Goal: Task Accomplishment & Management: Manage account settings

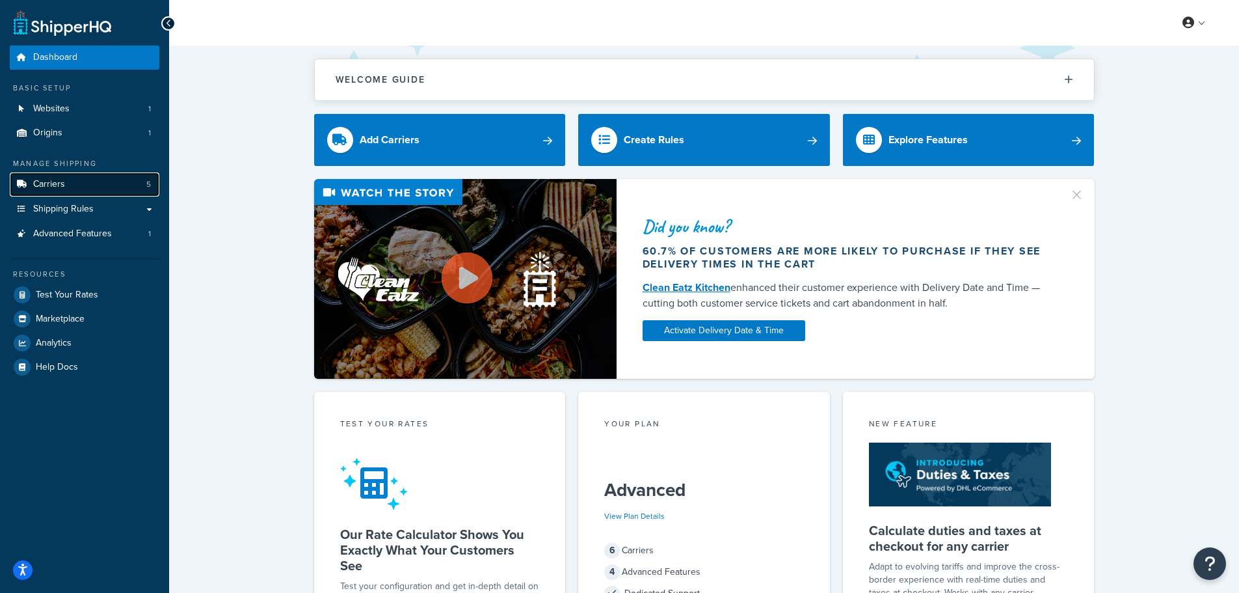
click at [59, 183] on span "Carriers" at bounding box center [49, 184] width 32 height 11
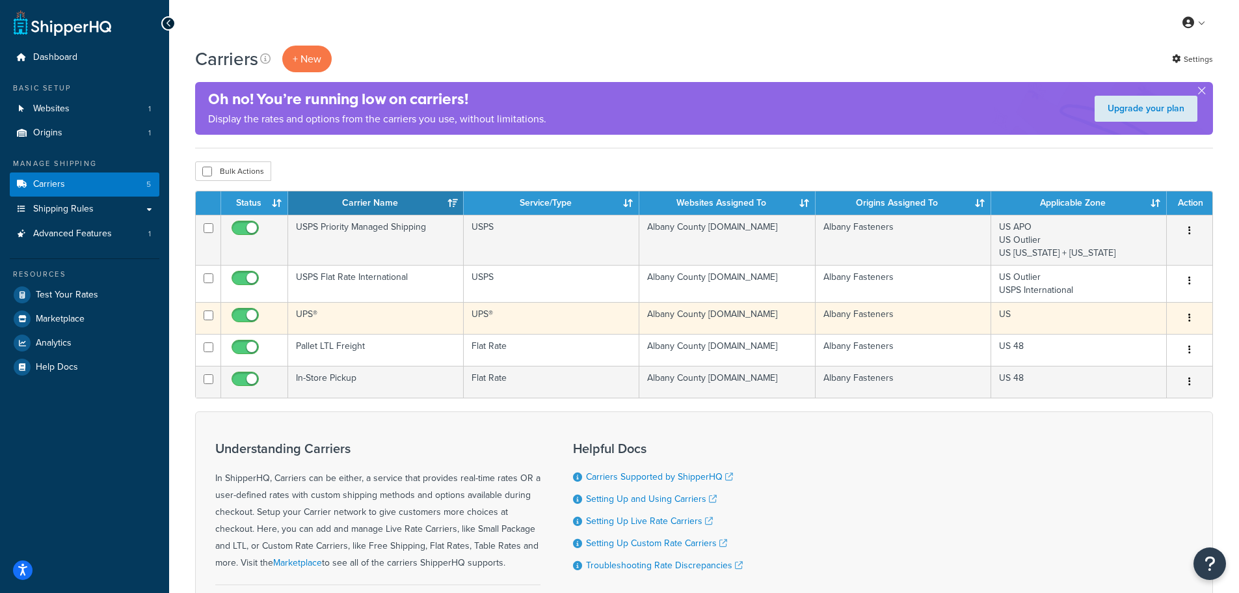
click at [314, 309] on td "UPS®" at bounding box center [376, 318] width 176 height 32
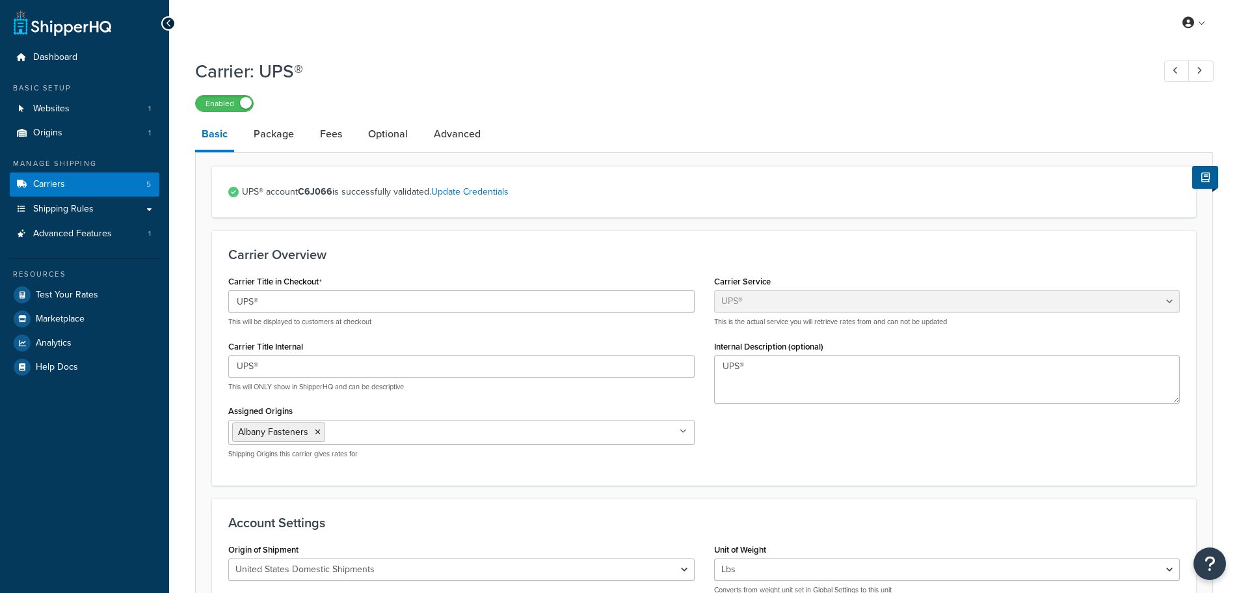
select select "ups"
click at [282, 137] on link "Package" at bounding box center [273, 133] width 53 height 31
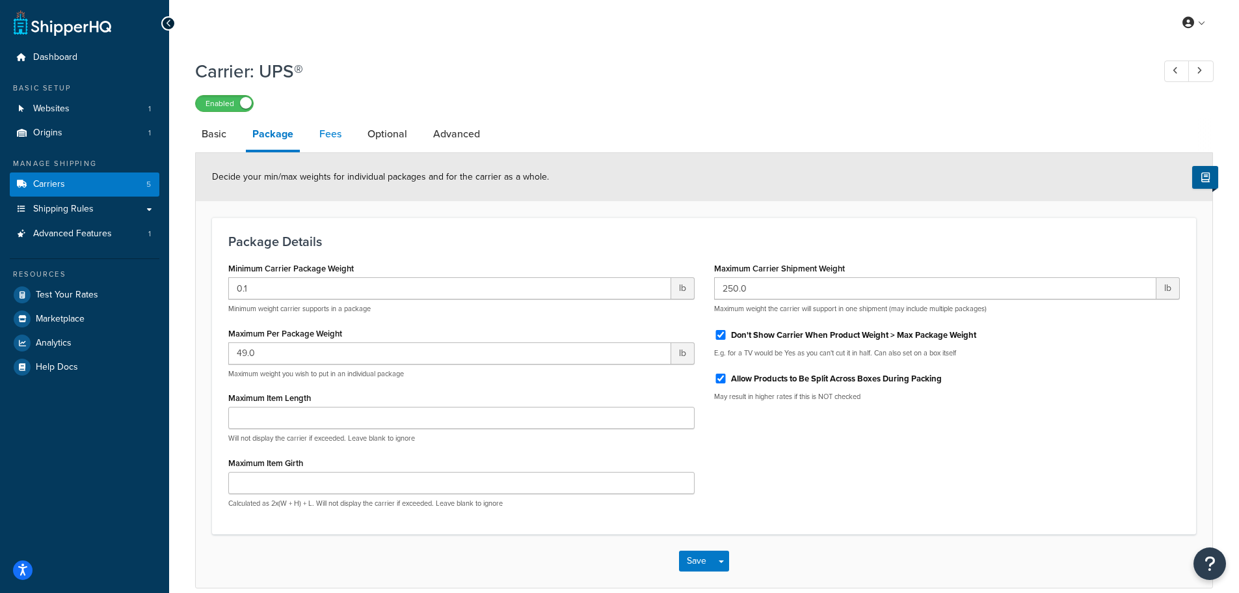
click at [334, 139] on link "Fees" at bounding box center [330, 133] width 35 height 31
select select "AFTER"
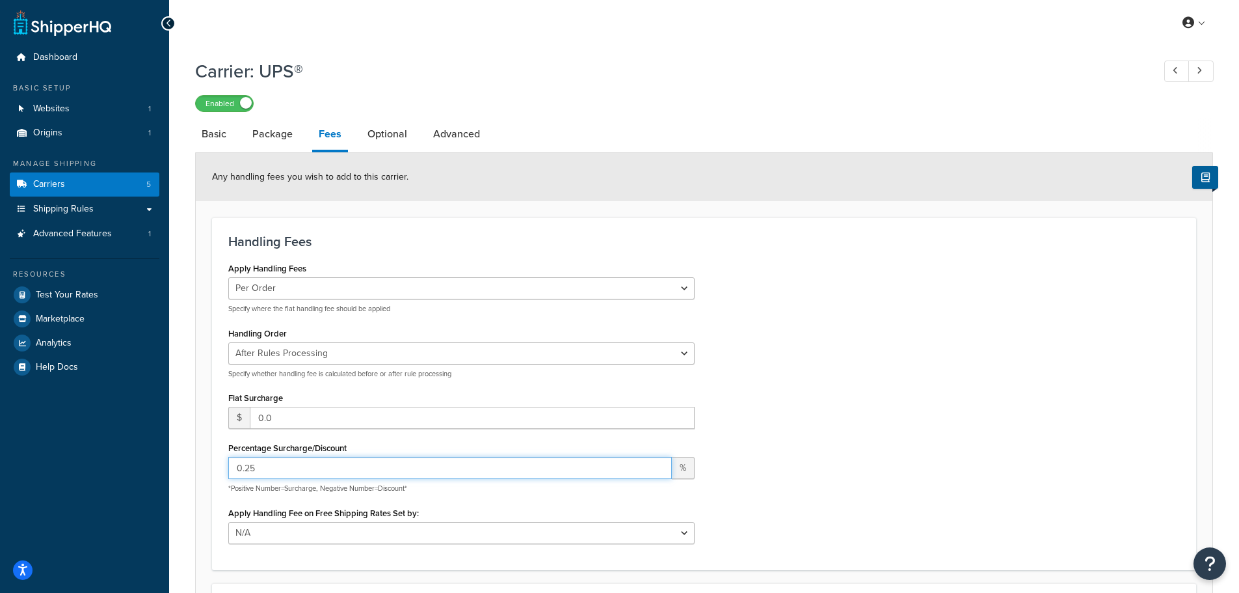
drag, startPoint x: 303, startPoint y: 463, endPoint x: 188, endPoint y: 472, distance: 115.4
click at [188, 472] on div "Carrier: UPS® Enabled Basic Package Fees Optional Advanced Any handling fees yo…" at bounding box center [704, 431] width 1070 height 759
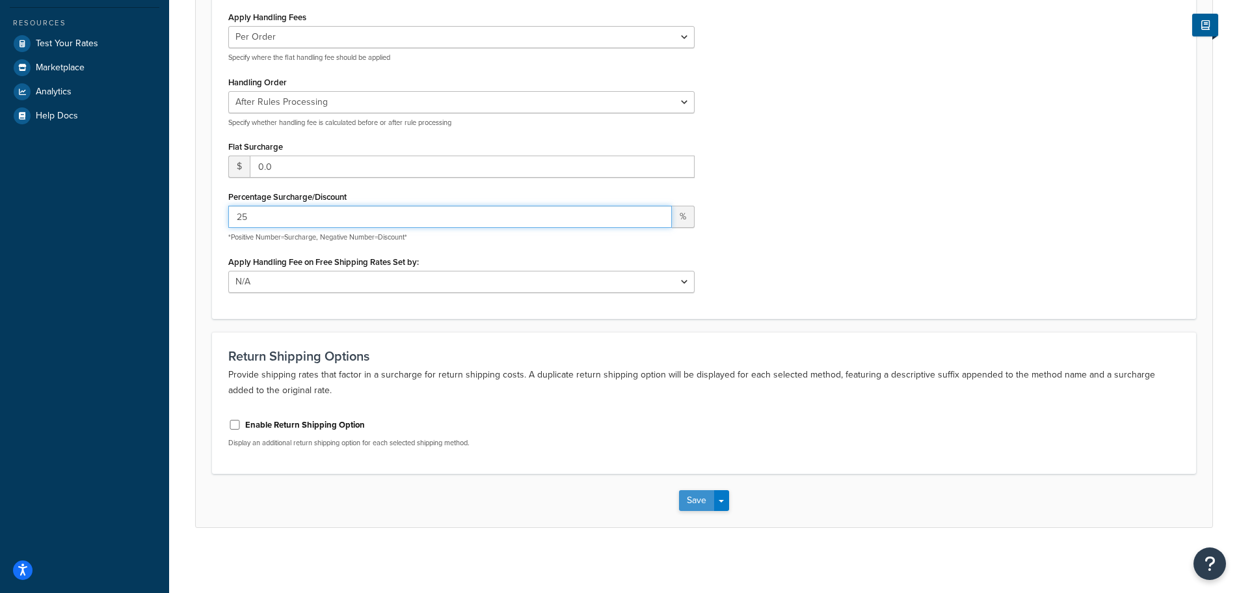
type input "25"
click at [693, 494] on button "Save" at bounding box center [696, 500] width 35 height 21
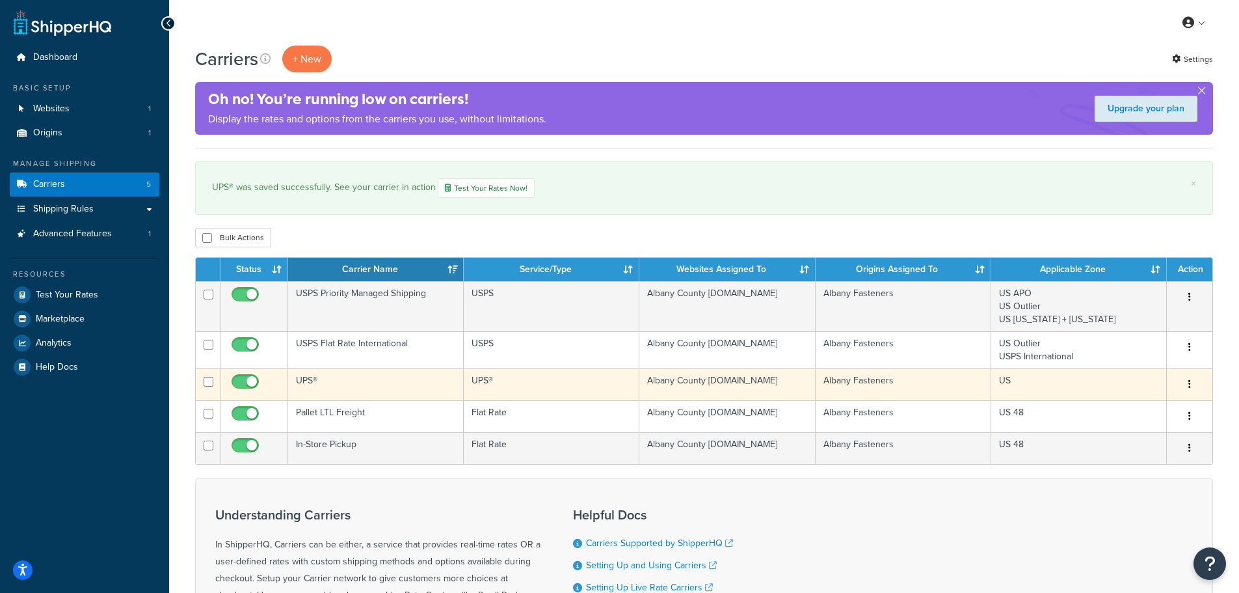
click at [1189, 384] on icon "button" at bounding box center [1189, 383] width 3 height 9
click at [1151, 405] on link "Edit" at bounding box center [1137, 410] width 103 height 27
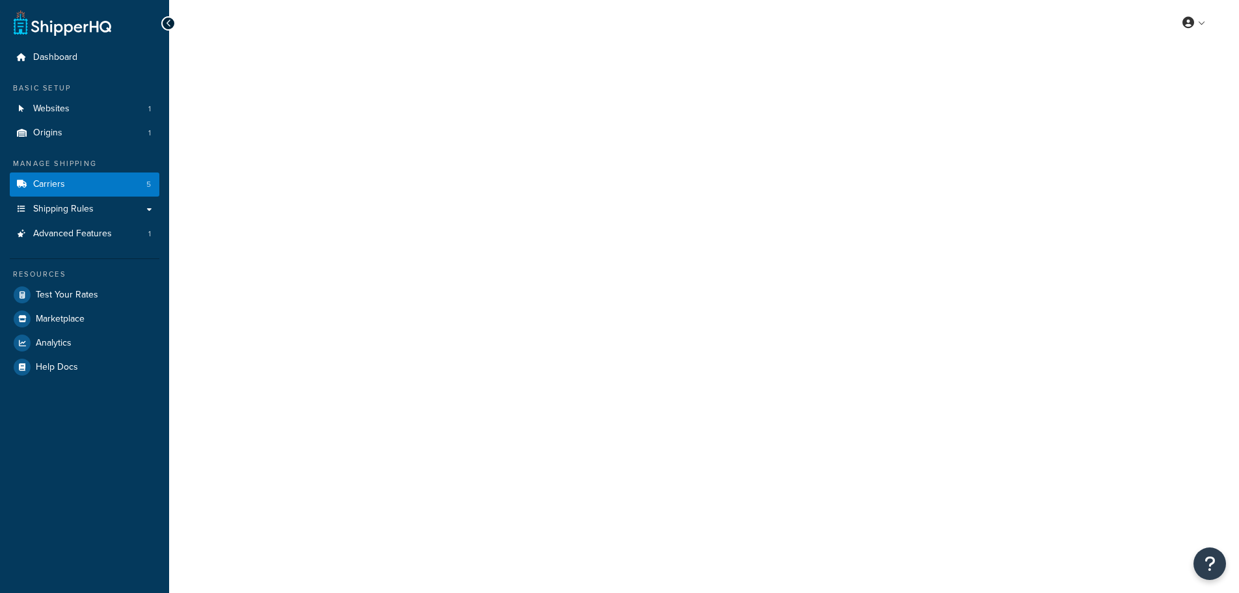
select select "ups"
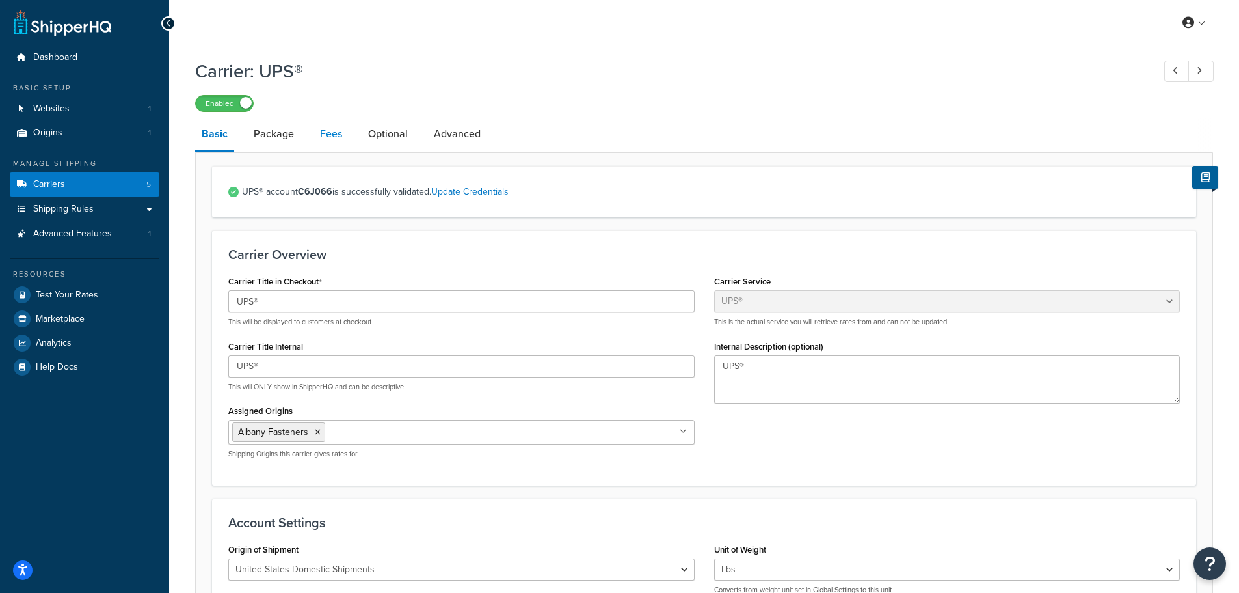
click at [322, 133] on link "Fees" at bounding box center [331, 133] width 35 height 31
select select "AFTER"
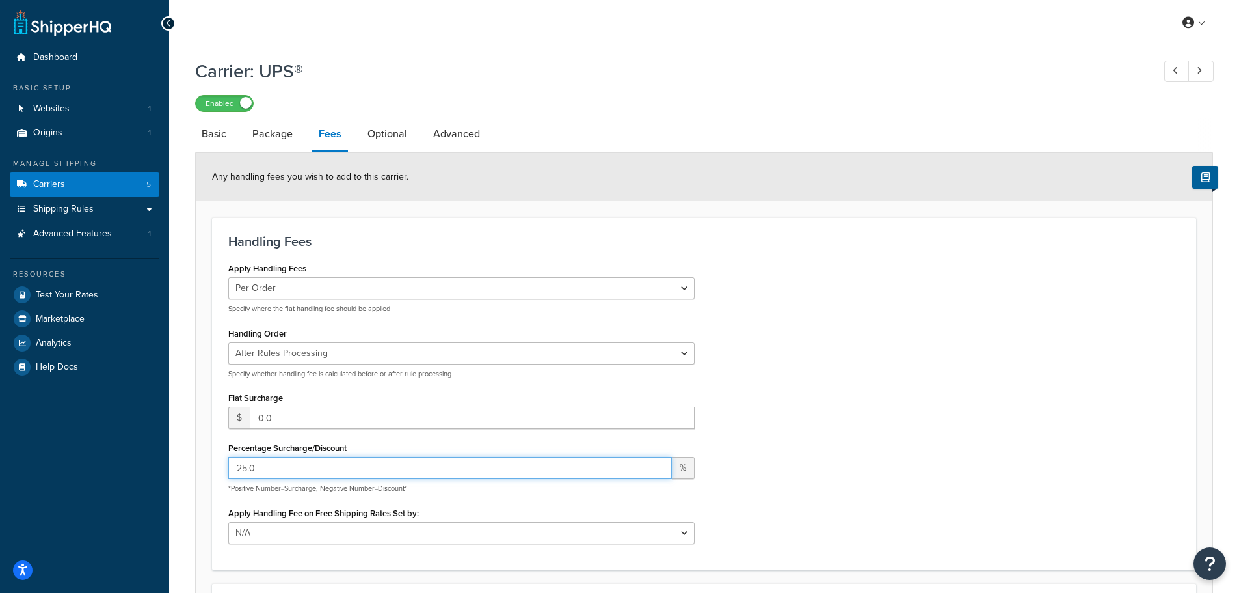
drag, startPoint x: 338, startPoint y: 467, endPoint x: 69, endPoint y: 422, distance: 272.5
click at [69, 422] on div "Dashboard Basic Setup Websites 1 Origins 1 Manage Shipping Carriers 5 Shipping …" at bounding box center [619, 422] width 1239 height 844
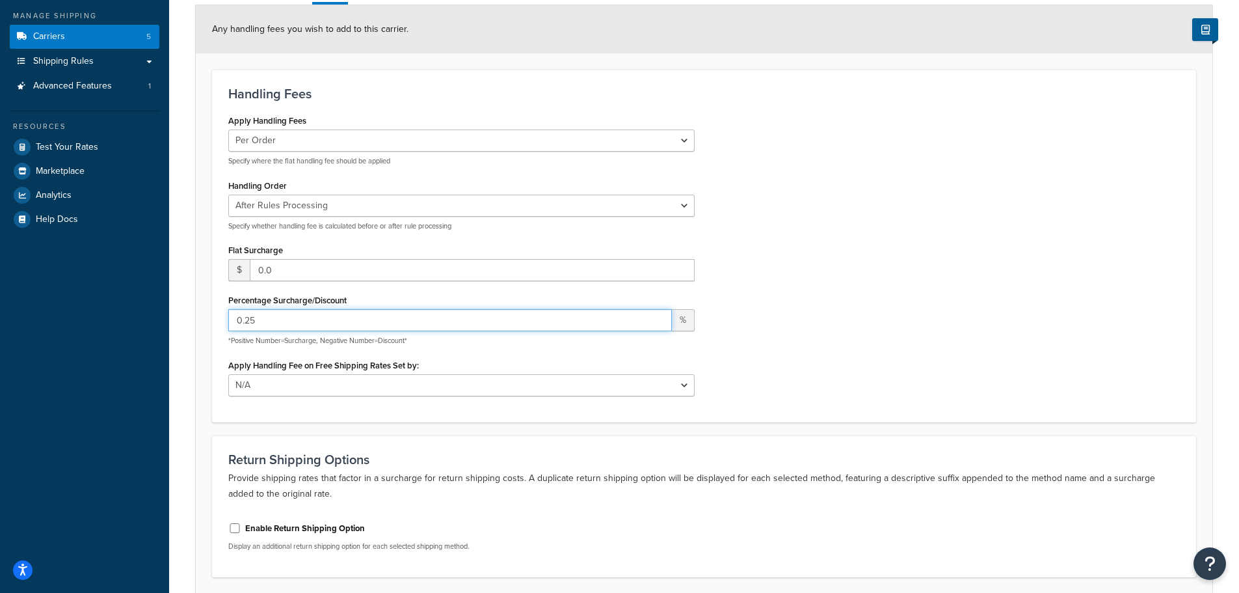
scroll to position [252, 0]
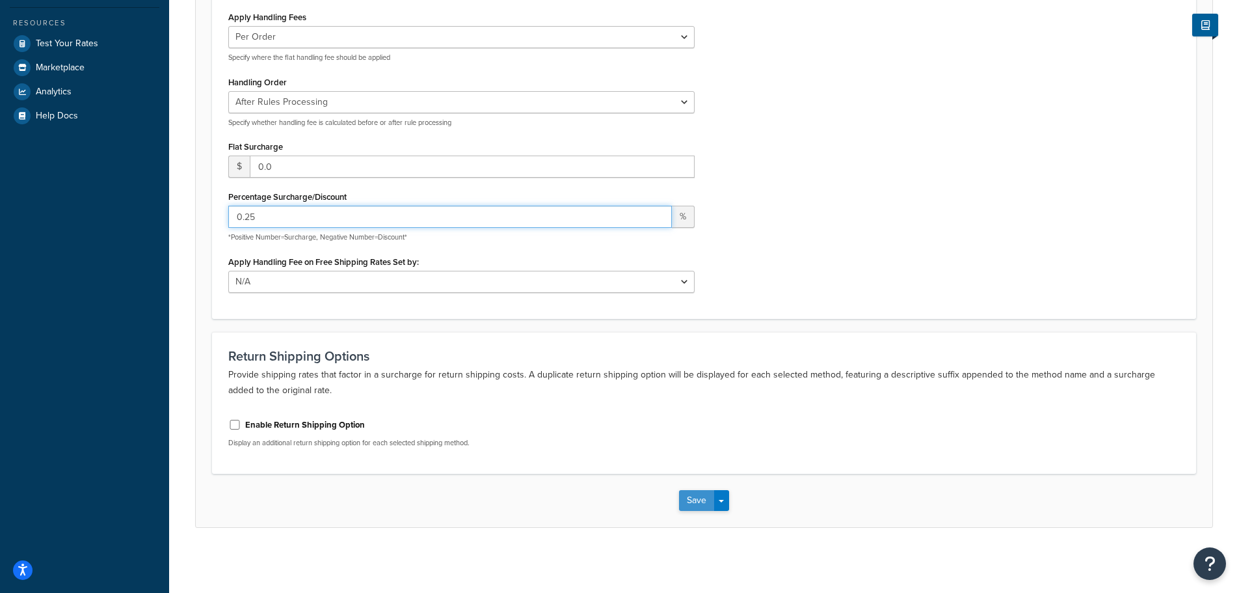
type input "0.25"
click at [689, 507] on button "Save" at bounding box center [696, 500] width 35 height 21
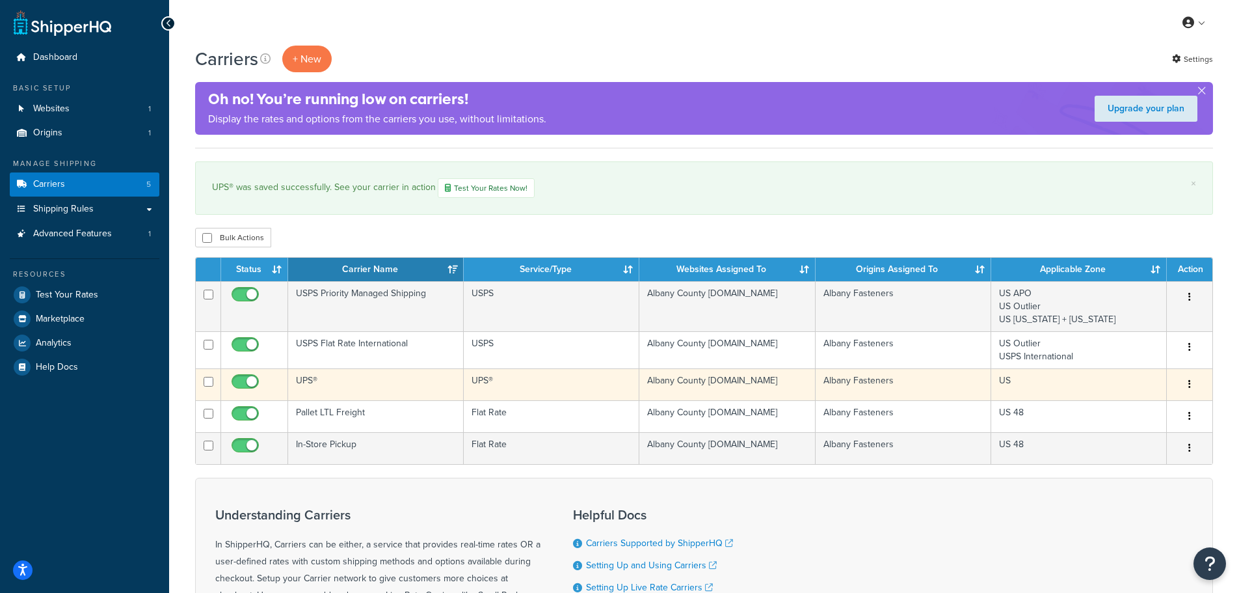
click at [302, 380] on td "UPS®" at bounding box center [376, 384] width 176 height 32
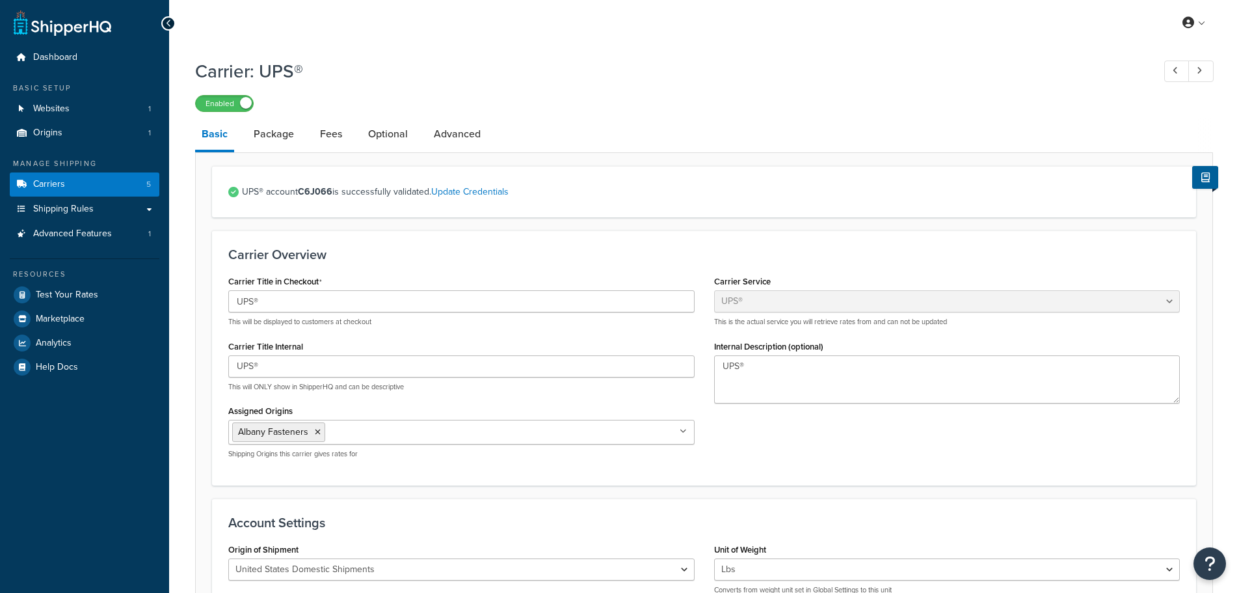
select select "ups"
click at [286, 138] on link "Package" at bounding box center [273, 133] width 53 height 31
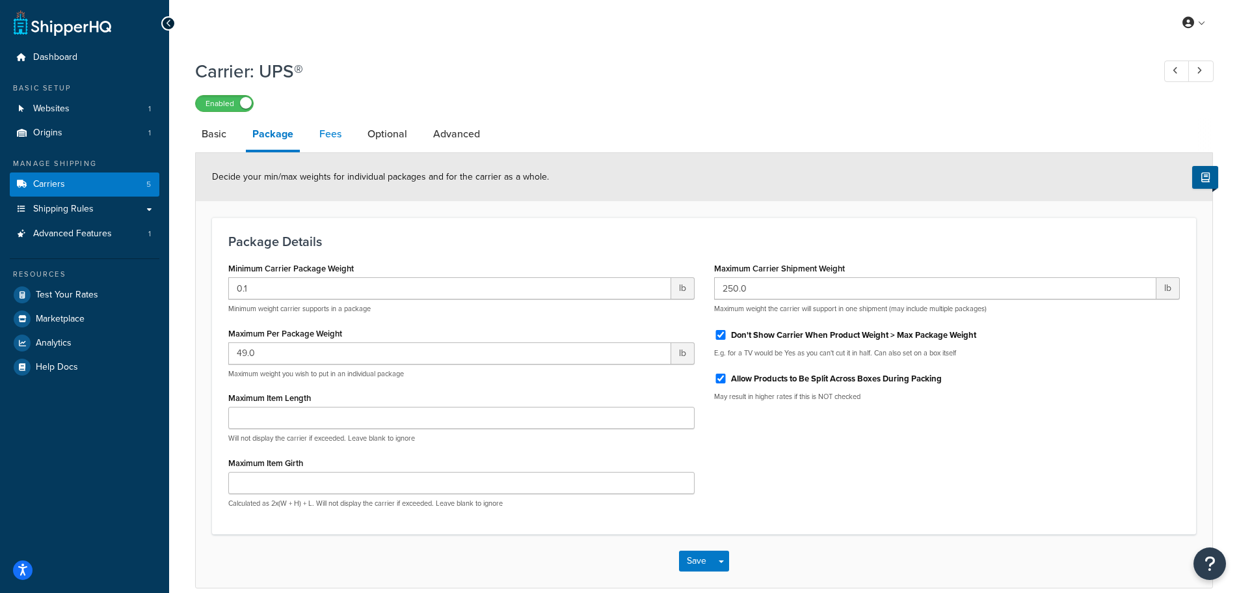
click at [331, 133] on link "Fees" at bounding box center [330, 133] width 35 height 31
select select "AFTER"
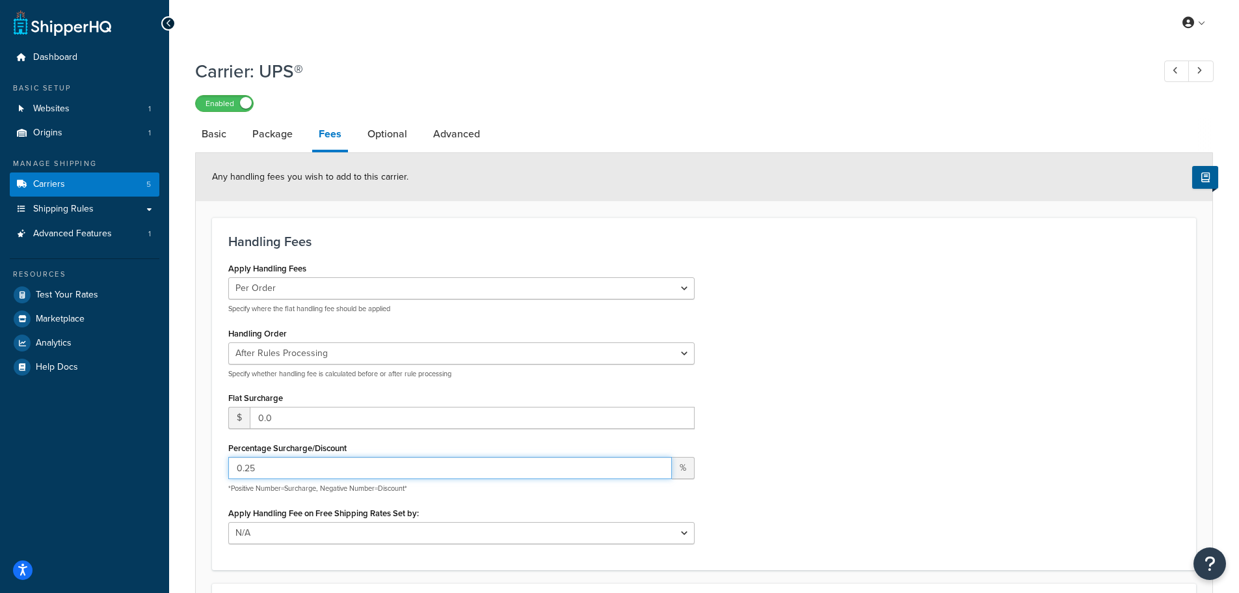
drag, startPoint x: 282, startPoint y: 466, endPoint x: 78, endPoint y: 450, distance: 204.9
click at [91, 450] on div "Dashboard Basic Setup Websites 1 Origins 1 Manage Shipping Carriers 5 Shipping …" at bounding box center [619, 422] width 1239 height 844
type input "25.00"
click at [381, 128] on link "Optional" at bounding box center [387, 133] width 53 height 31
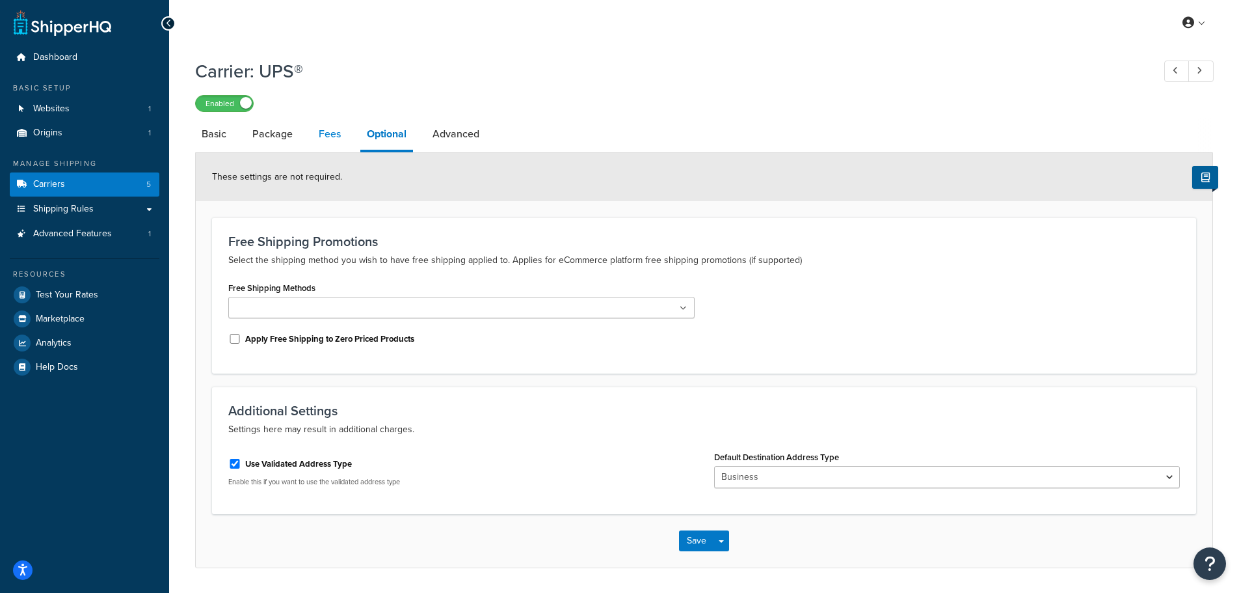
click at [338, 130] on link "Fees" at bounding box center [329, 133] width 35 height 31
select select "AFTER"
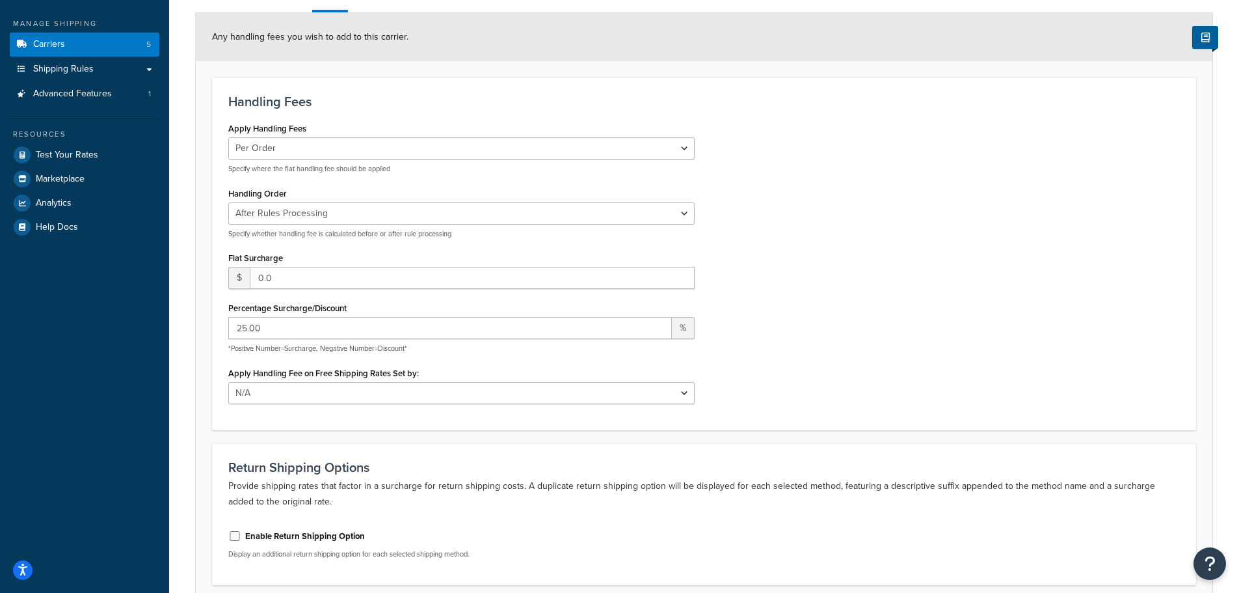
scroll to position [252, 0]
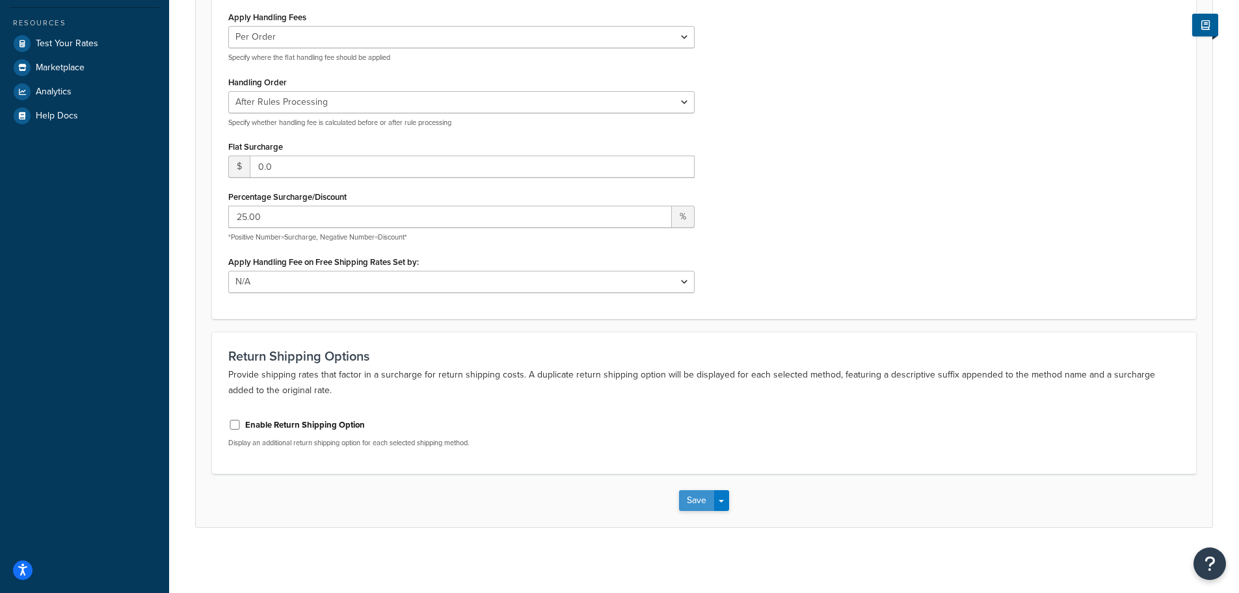
click at [700, 495] on button "Save" at bounding box center [696, 500] width 35 height 21
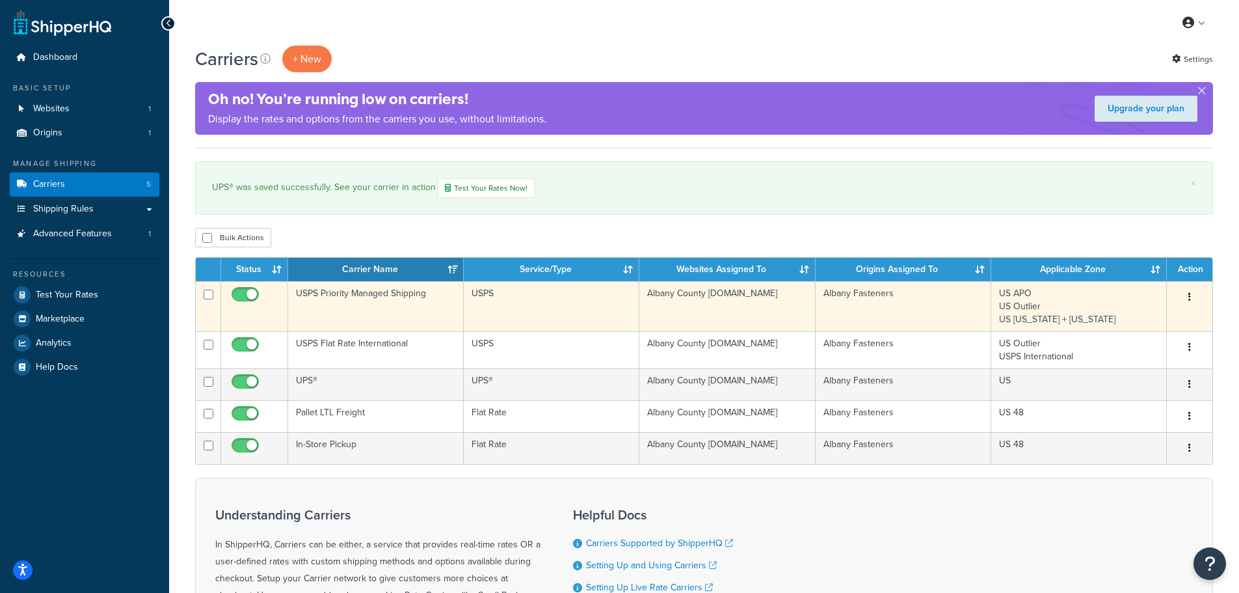
click at [1190, 294] on icon "button" at bounding box center [1189, 296] width 3 height 9
click at [1192, 295] on button "button" at bounding box center [1190, 297] width 18 height 21
click at [1145, 320] on link "Edit" at bounding box center [1137, 323] width 103 height 27
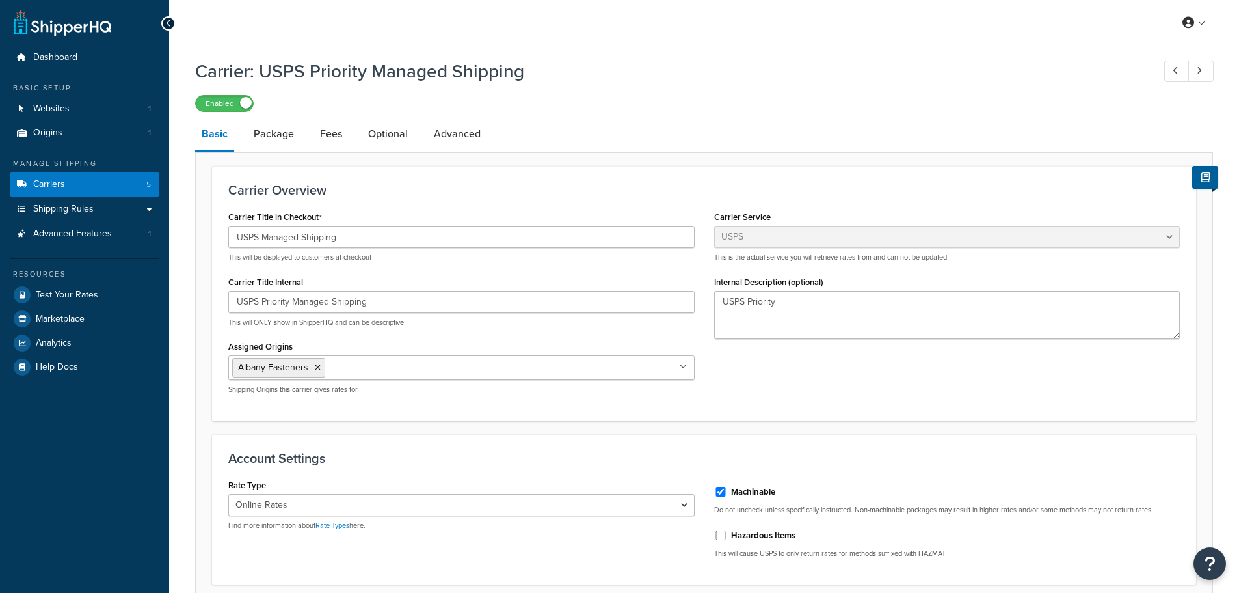
select select "usps"
select select "ONLINE"
click at [319, 129] on link "Fees" at bounding box center [331, 133] width 35 height 31
select select "AFTER"
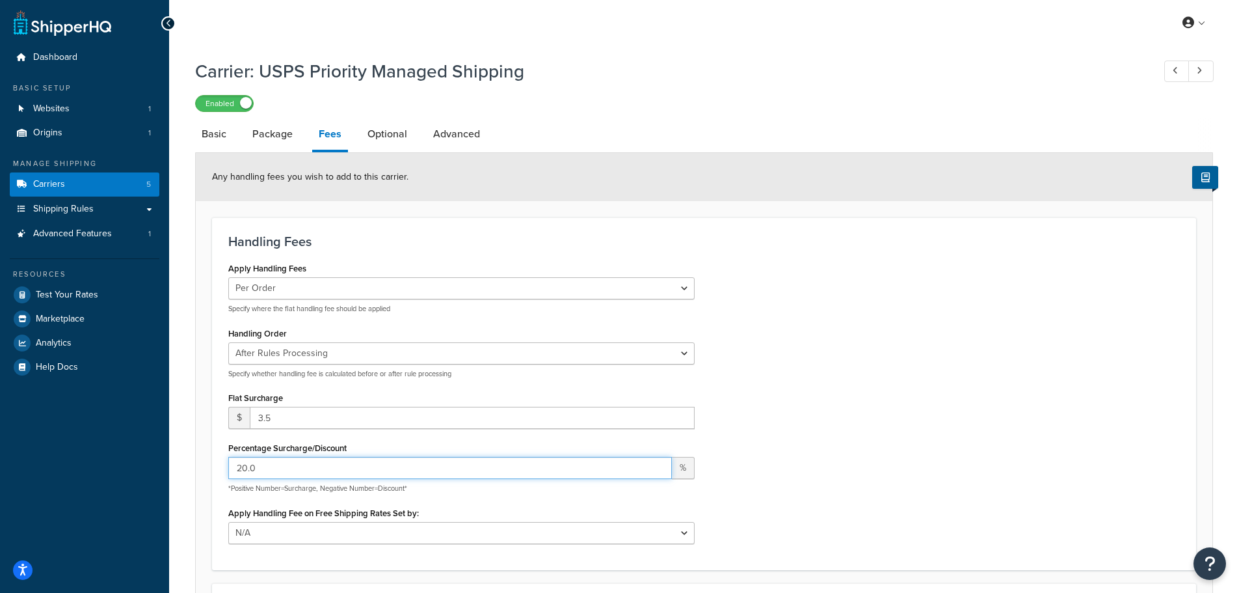
drag, startPoint x: 299, startPoint y: 468, endPoint x: 20, endPoint y: 426, distance: 282.2
click at [20, 426] on div "Dashboard Basic Setup Websites 1 Origins 1 Manage Shipping Carriers 5 Shipping …" at bounding box center [619, 422] width 1239 height 844
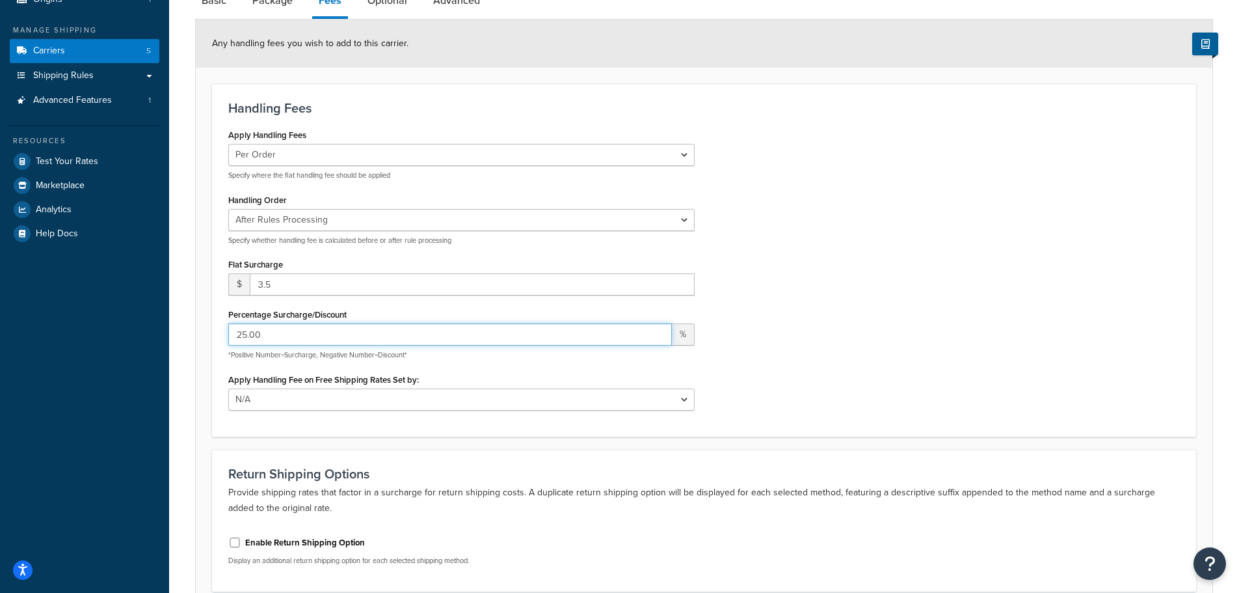
scroll to position [252, 0]
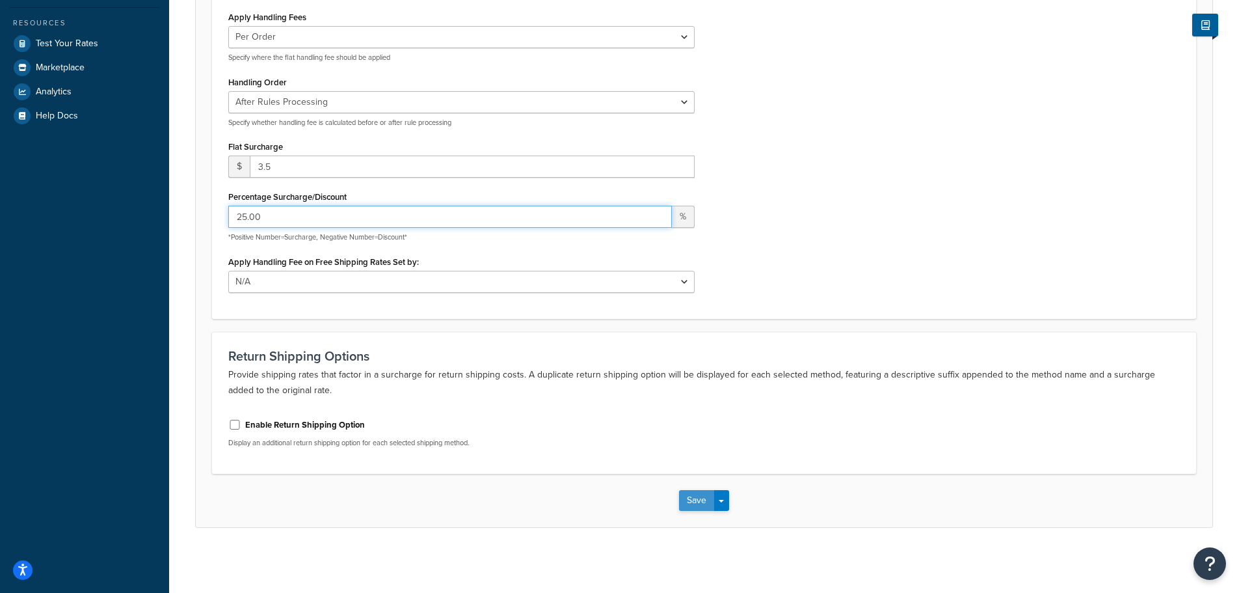
type input "25.00"
click at [693, 498] on button "Save" at bounding box center [696, 500] width 35 height 21
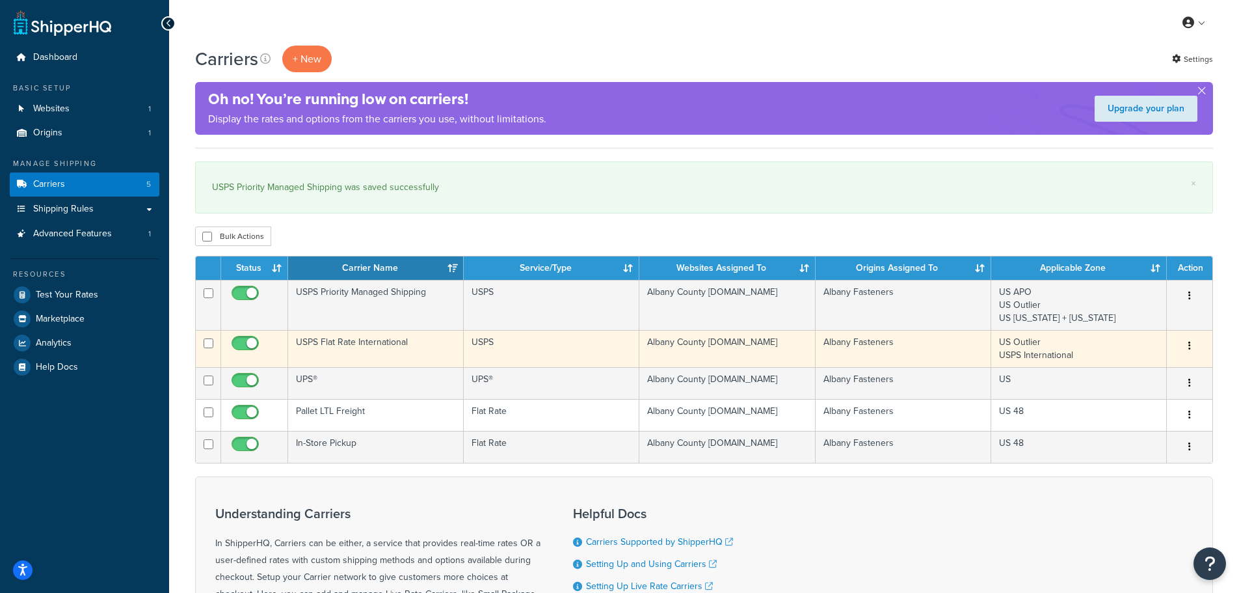
click at [1186, 349] on button "button" at bounding box center [1190, 346] width 18 height 21
click at [1117, 366] on link "Edit" at bounding box center [1137, 371] width 103 height 27
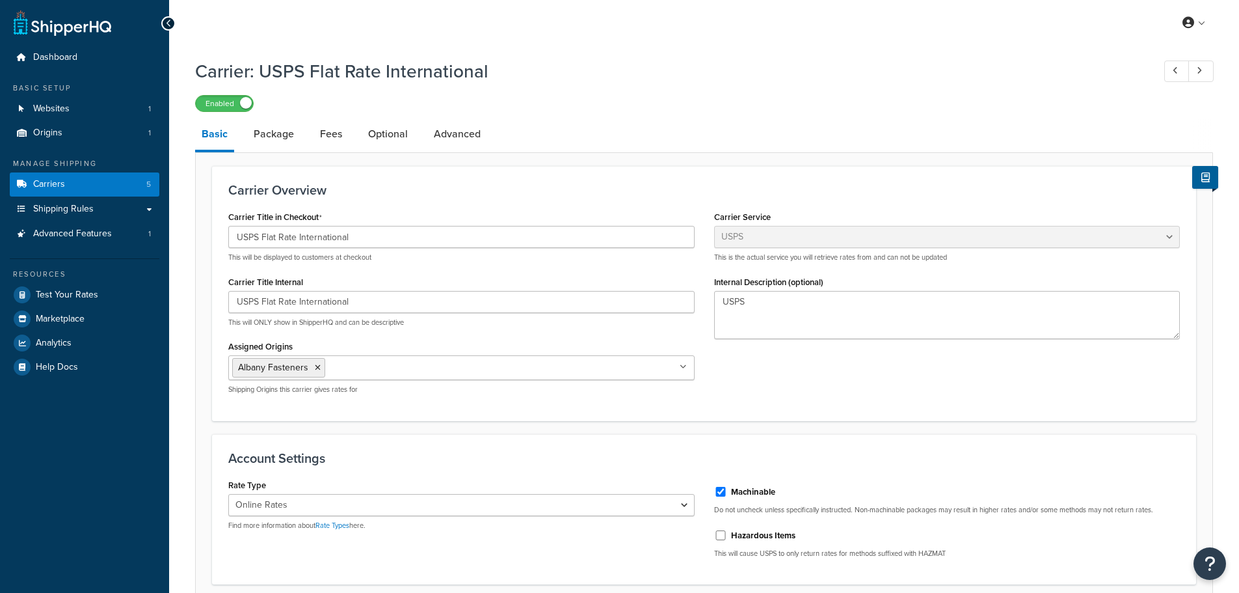
select select "usps"
select select "ONLINE"
click at [330, 139] on link "Fees" at bounding box center [331, 133] width 35 height 31
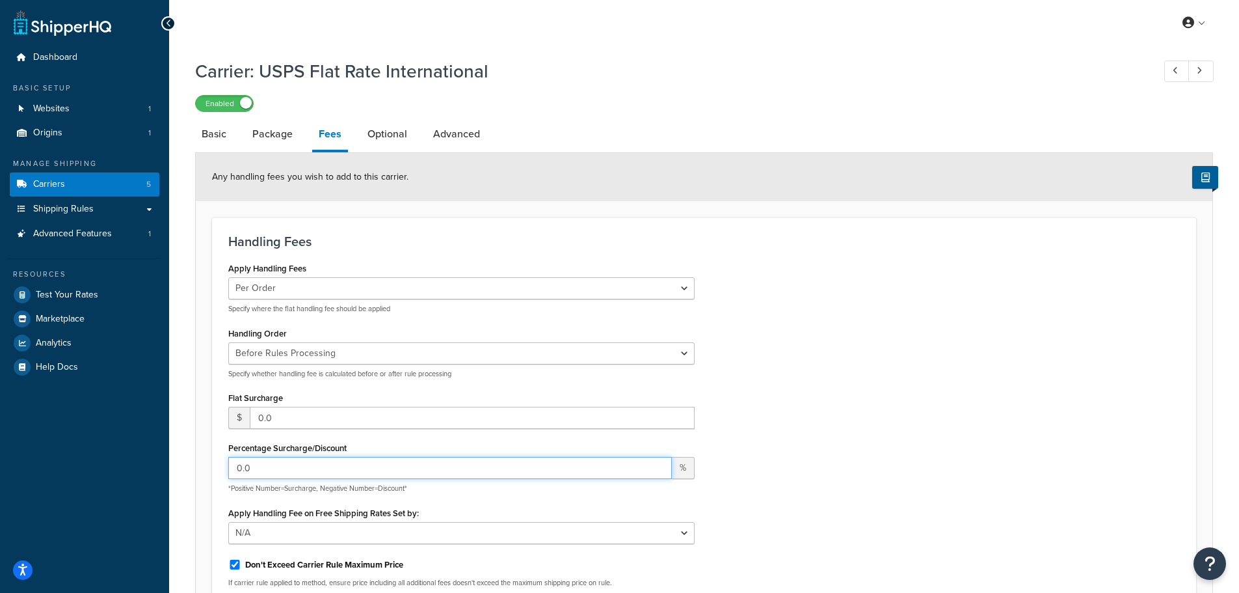
drag, startPoint x: 307, startPoint y: 468, endPoint x: 70, endPoint y: 438, distance: 238.6
click at [70, 438] on div "Dashboard Basic Setup Websites 1 Origins 1 Manage Shipping Carriers 5 Shipping …" at bounding box center [619, 443] width 1239 height 887
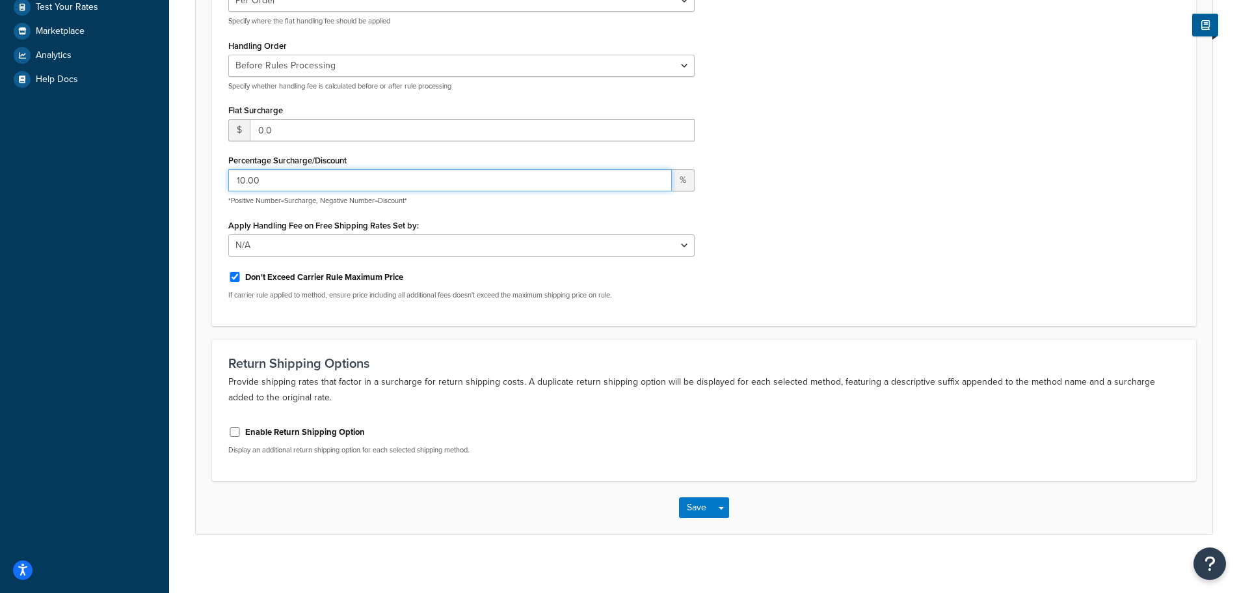
scroll to position [286, 0]
type input "10.00"
click at [703, 502] on button "Save" at bounding box center [696, 508] width 35 height 21
